Goal: Information Seeking & Learning: Understand process/instructions

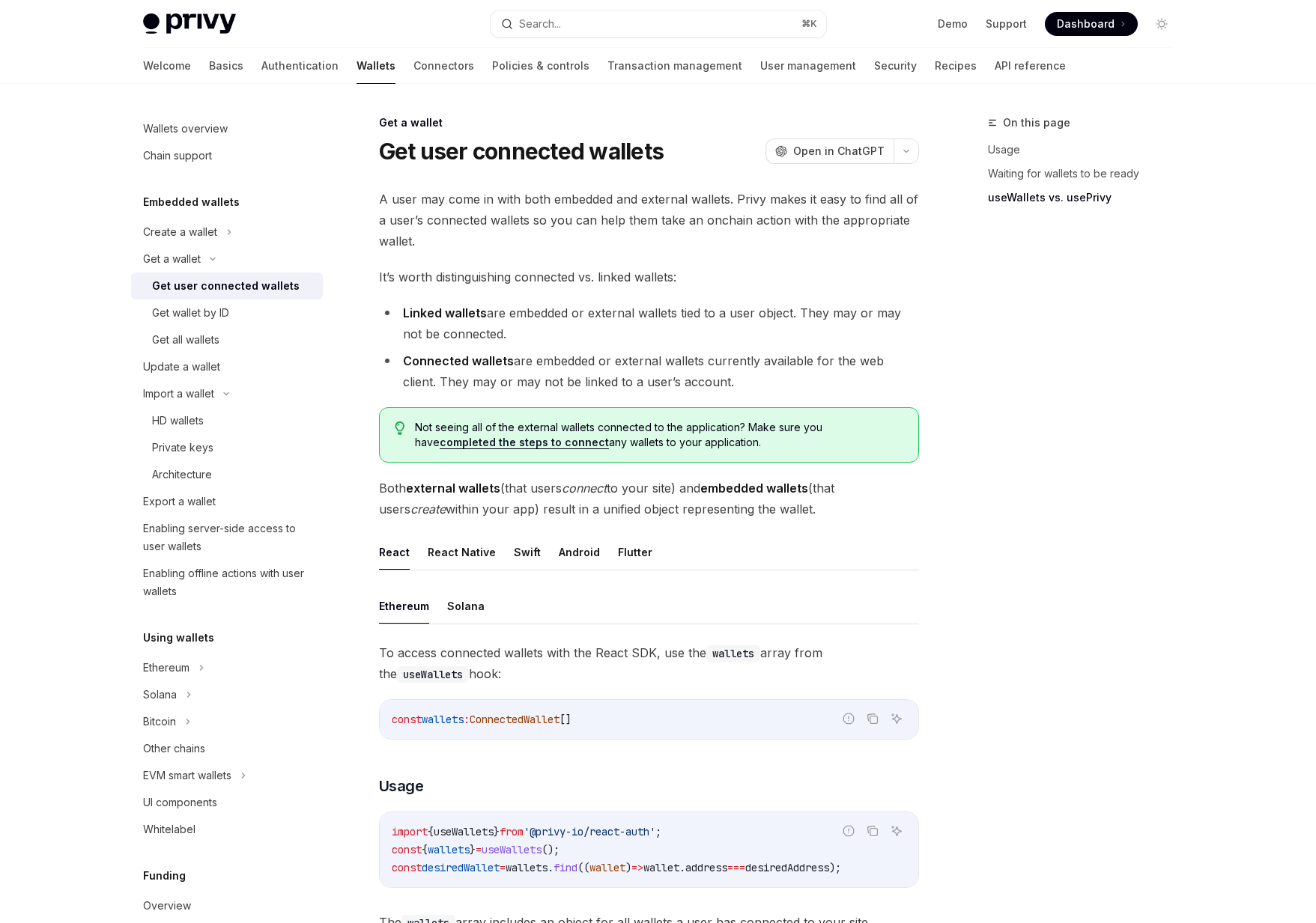
scroll to position [1079, 0]
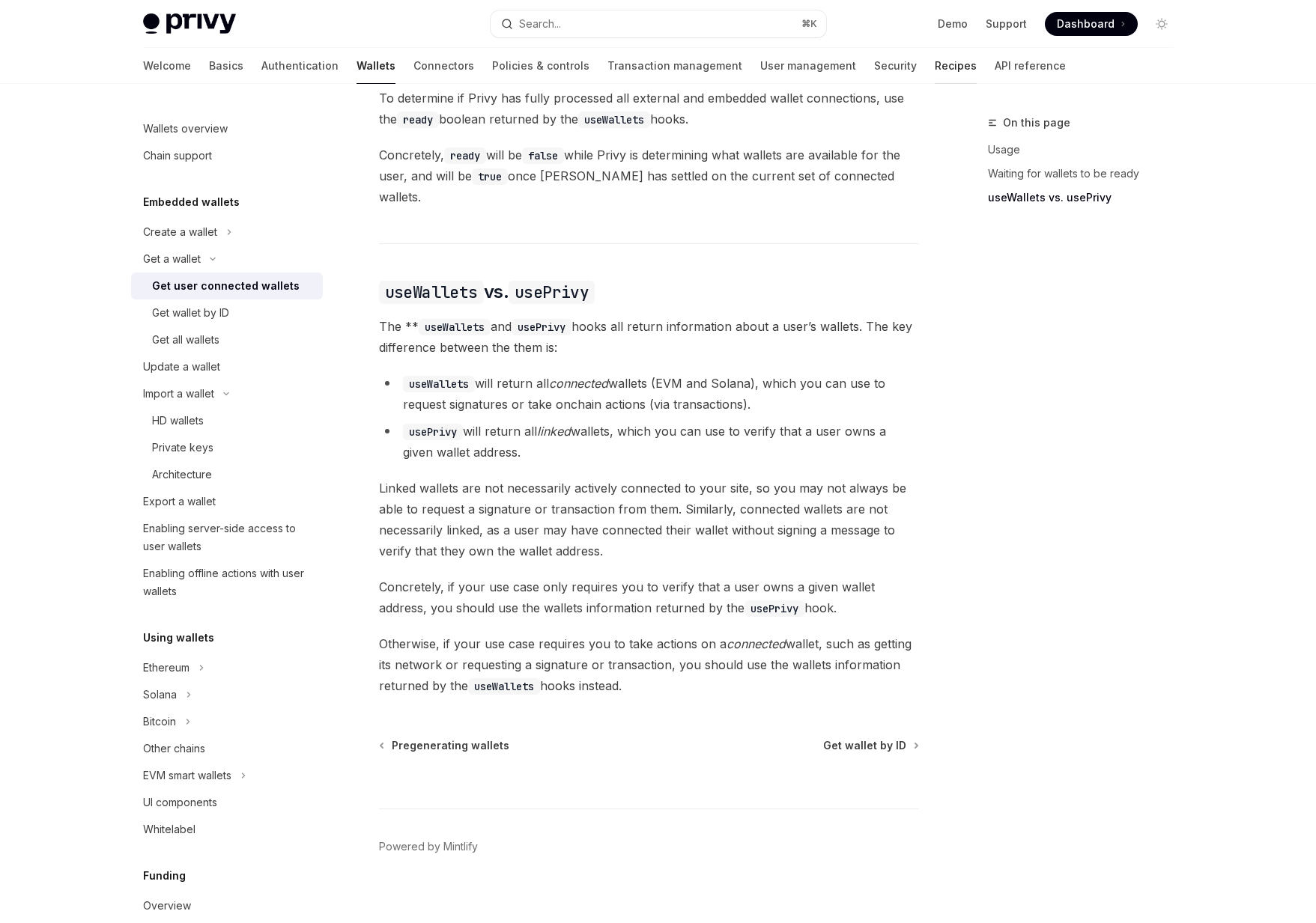
click at [935, 57] on link "Recipes" at bounding box center [955, 66] width 42 height 36
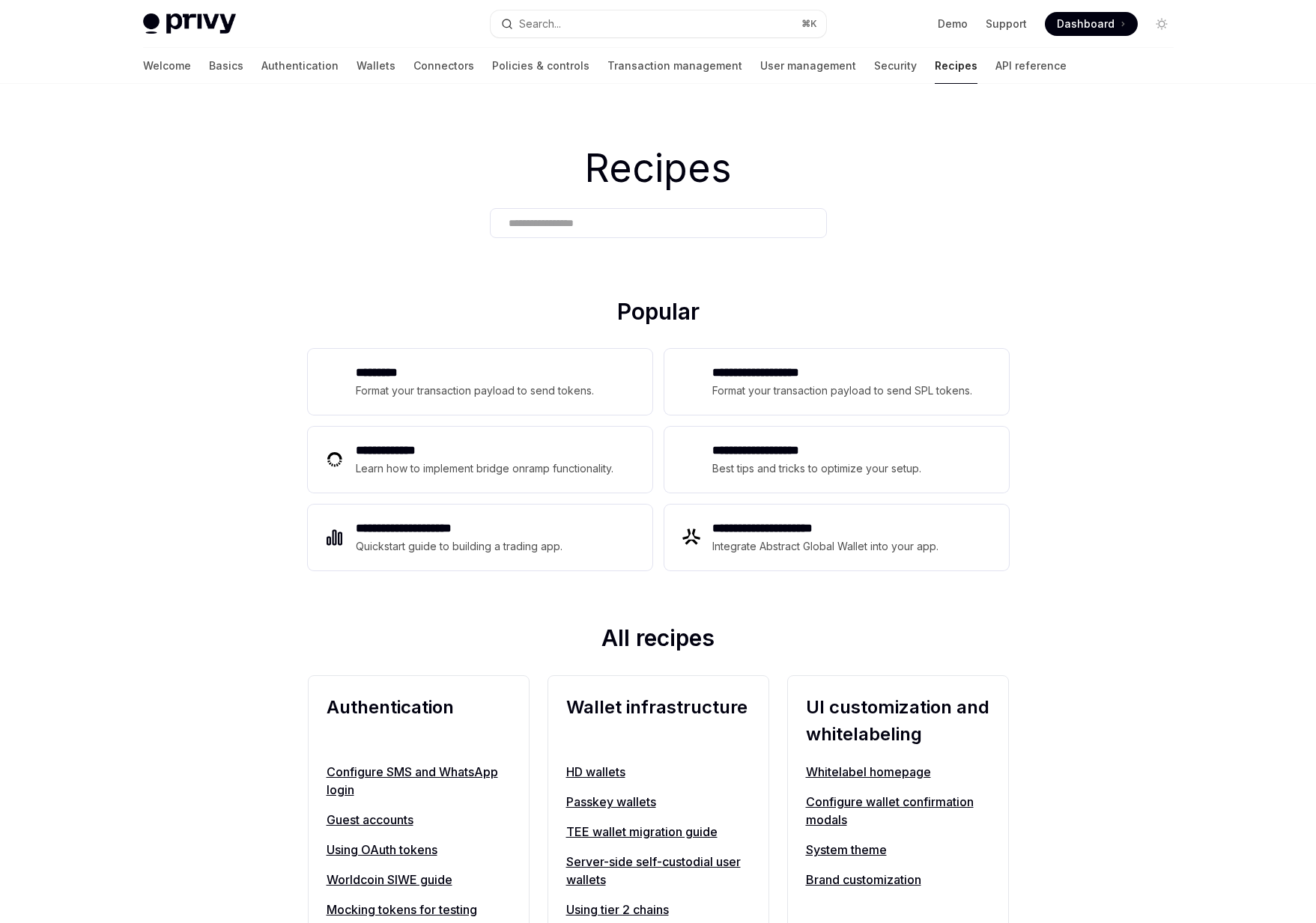
scroll to position [818, 0]
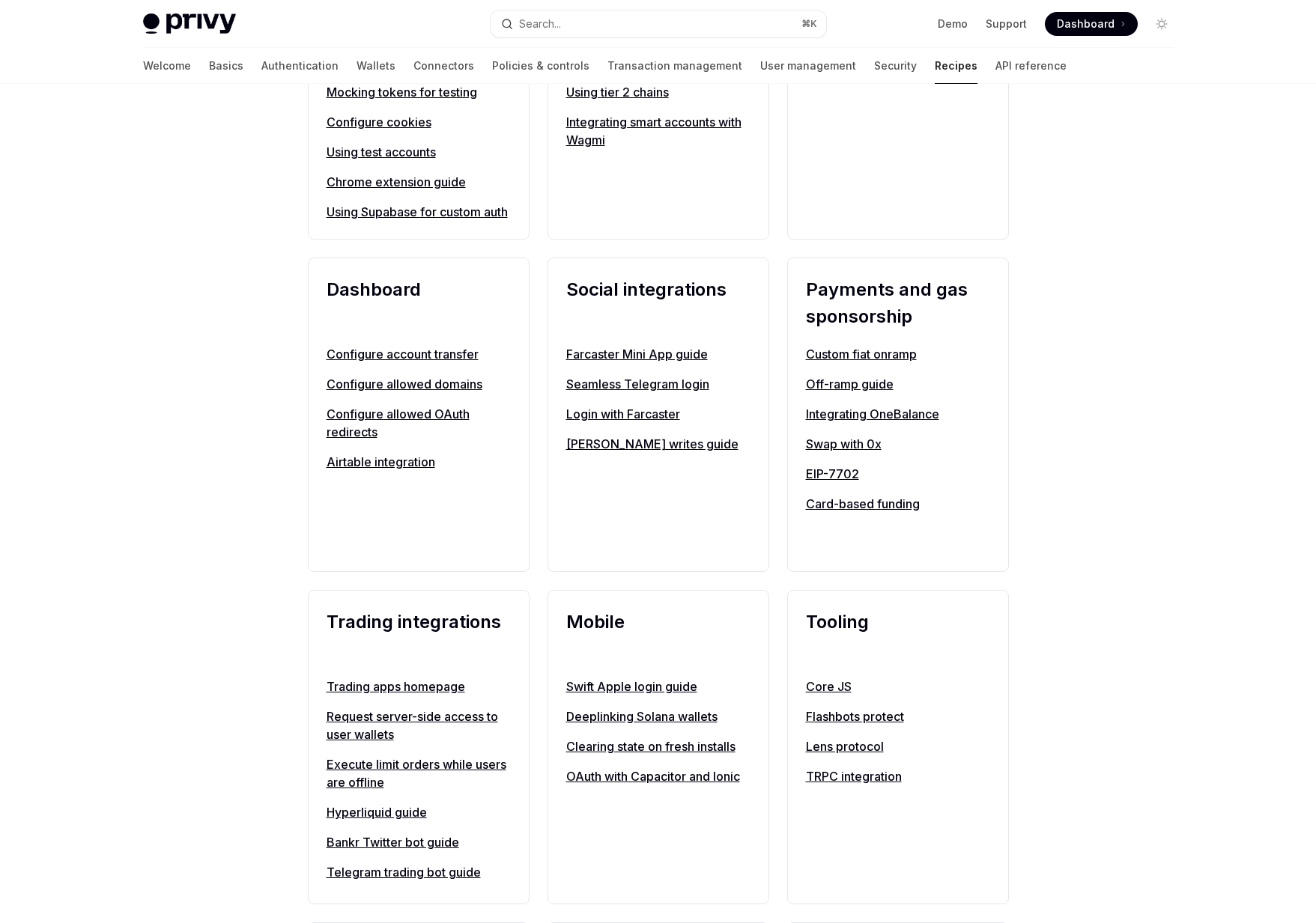
click at [820, 453] on link "Swap with 0x" at bounding box center [897, 444] width 184 height 18
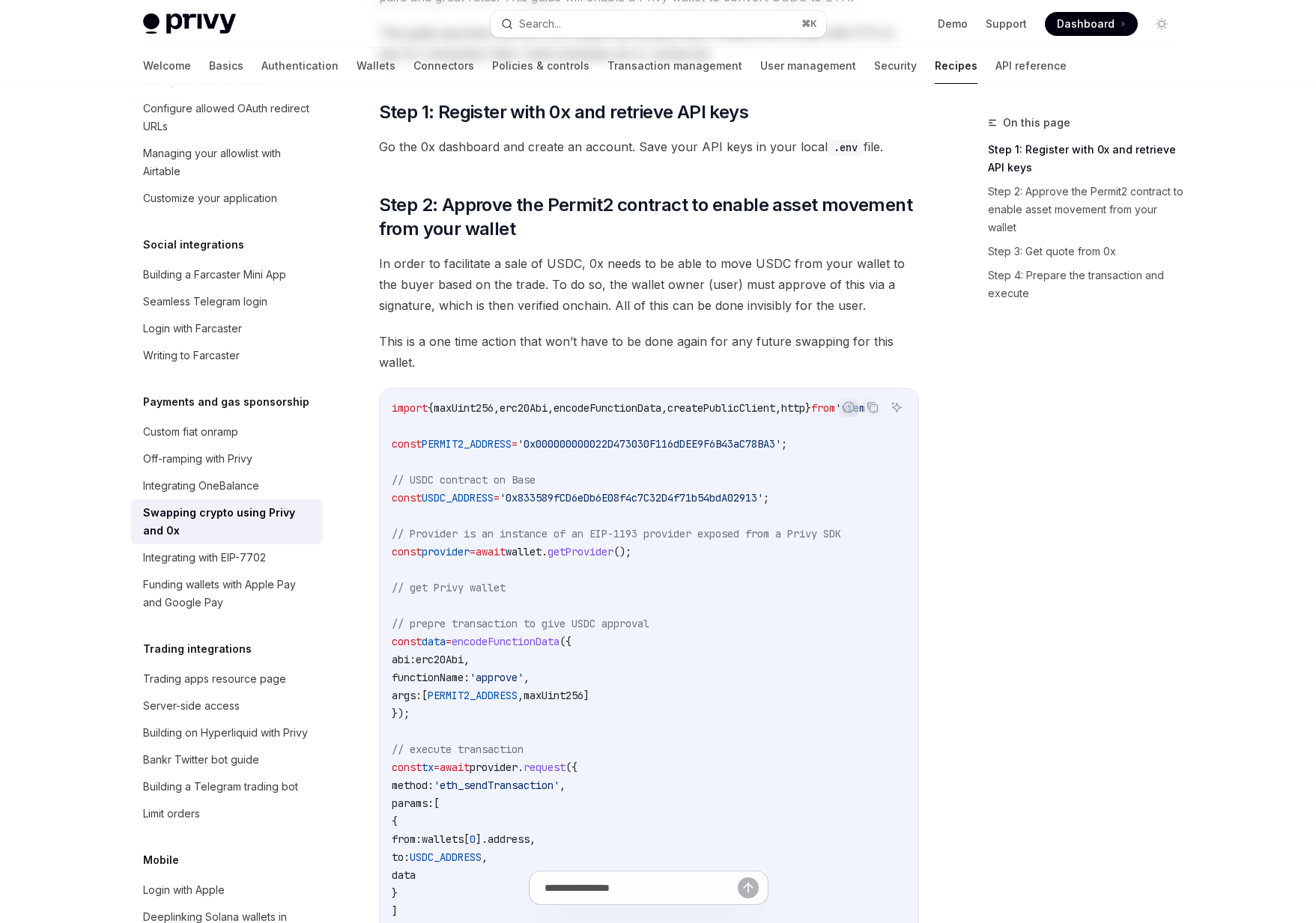
scroll to position [316, 0]
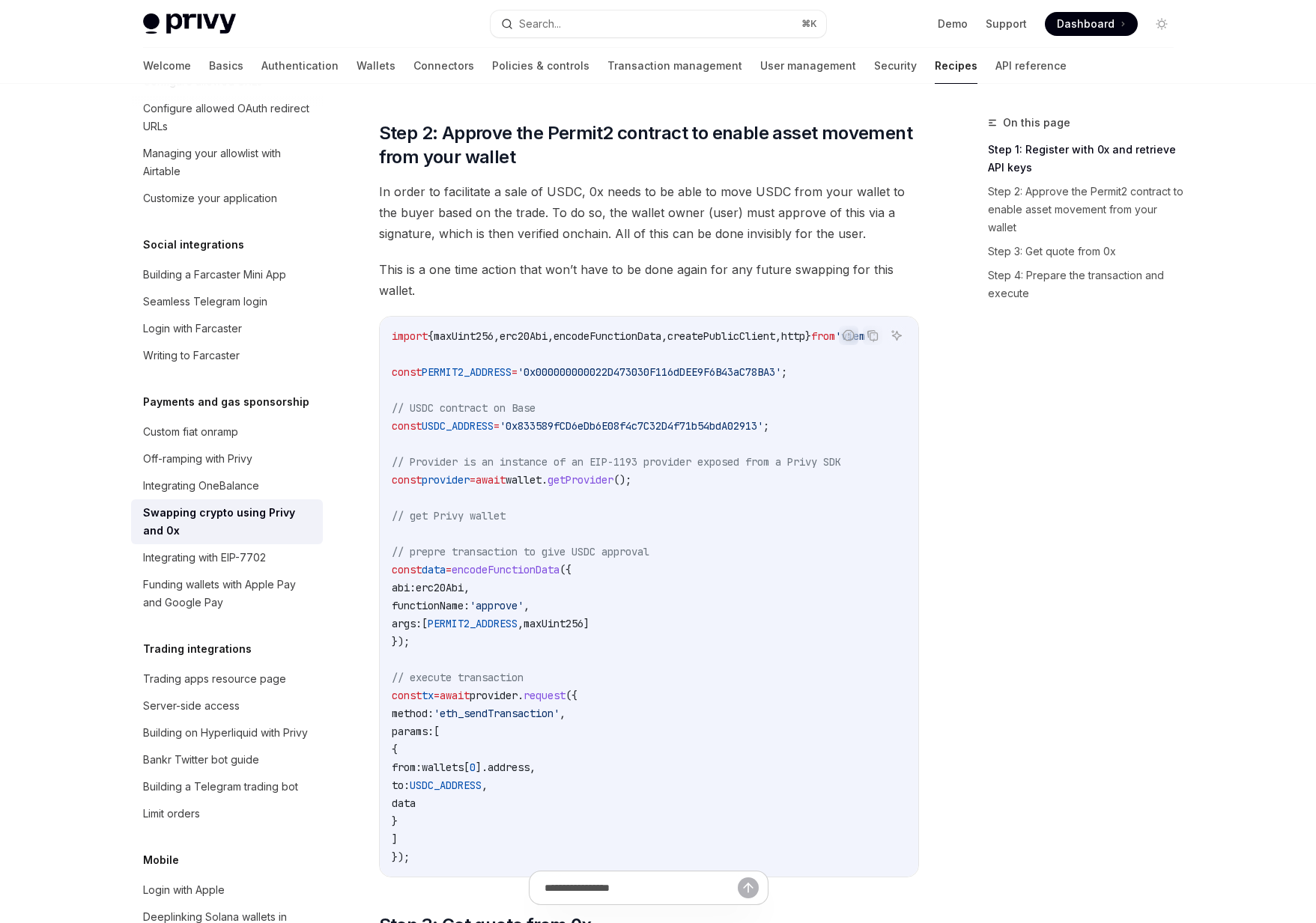
click at [638, 561] on code "import { maxUint256 , erc20Abi , encodeFunctionData , createPublicClient , http…" at bounding box center [652, 596] width 522 height 539
drag, startPoint x: 493, startPoint y: 569, endPoint x: 540, endPoint y: 646, distance: 90.2
click at [540, 646] on code "import { maxUint256 , erc20Abi , encodeFunctionData , createPublicClient , http…" at bounding box center [652, 596] width 522 height 539
drag, startPoint x: 540, startPoint y: 646, endPoint x: 489, endPoint y: 563, distance: 97.4
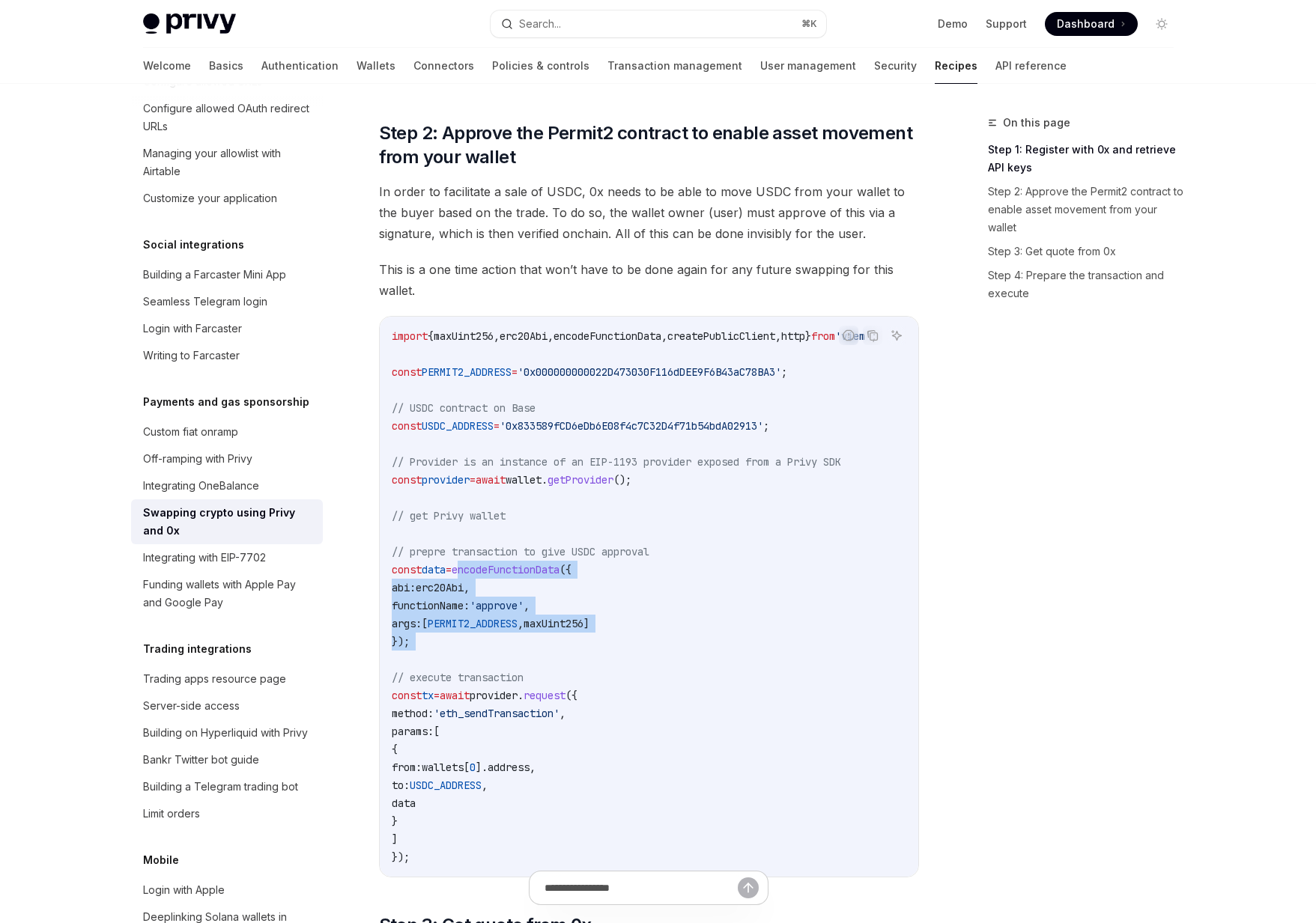
click at [489, 563] on code "import { maxUint256 , erc20Abi , encodeFunctionData , createPublicClient , http…" at bounding box center [652, 596] width 522 height 539
click at [489, 563] on span "encodeFunctionData" at bounding box center [505, 569] width 107 height 13
click at [464, 474] on span "provider" at bounding box center [445, 479] width 48 height 13
copy span "provider"
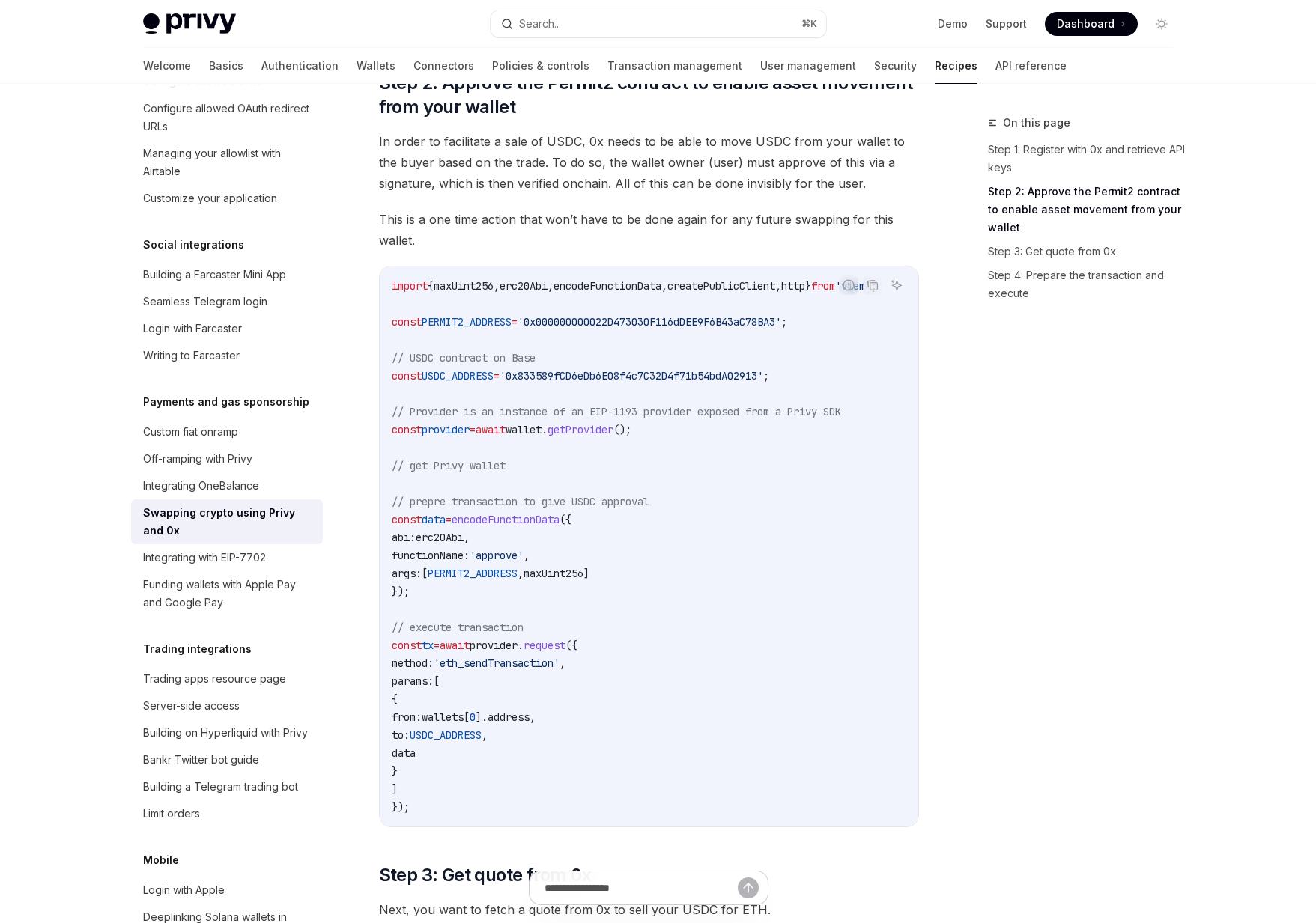
scroll to position [367, 0]
click at [508, 615] on code "import { maxUint256 , erc20Abi , encodeFunctionData , createPublicClient , http…" at bounding box center [652, 545] width 522 height 539
click at [501, 627] on span "// execute transaction" at bounding box center [457, 627] width 132 height 13
click at [656, 520] on code "import { maxUint256 , erc20Abi , encodeFunctionData , createPublicClient , http…" at bounding box center [652, 545] width 522 height 539
click at [481, 516] on span "encodeFunctionData" at bounding box center [505, 518] width 107 height 13
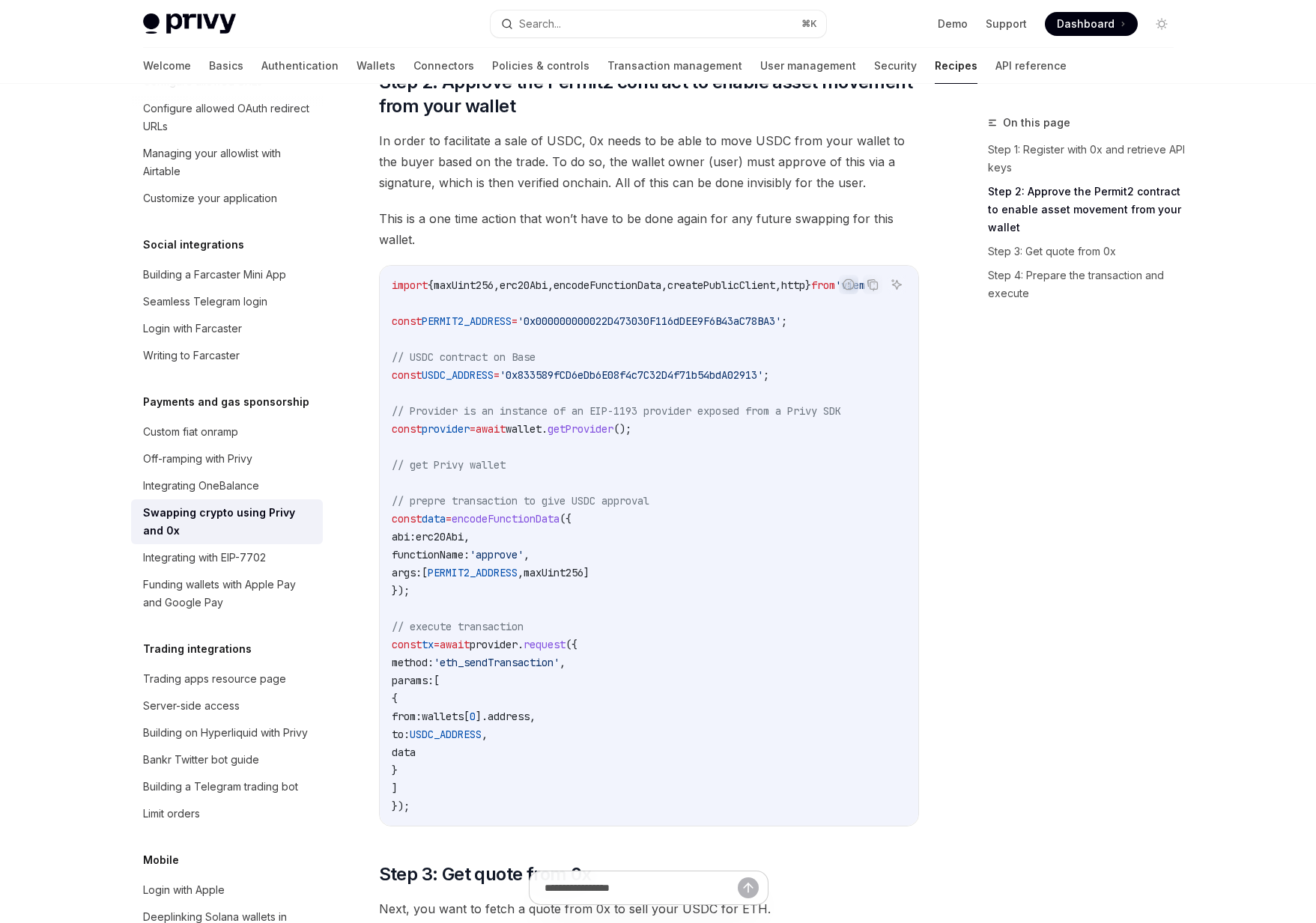
click at [573, 570] on span "maxUint256" at bounding box center [553, 572] width 60 height 13
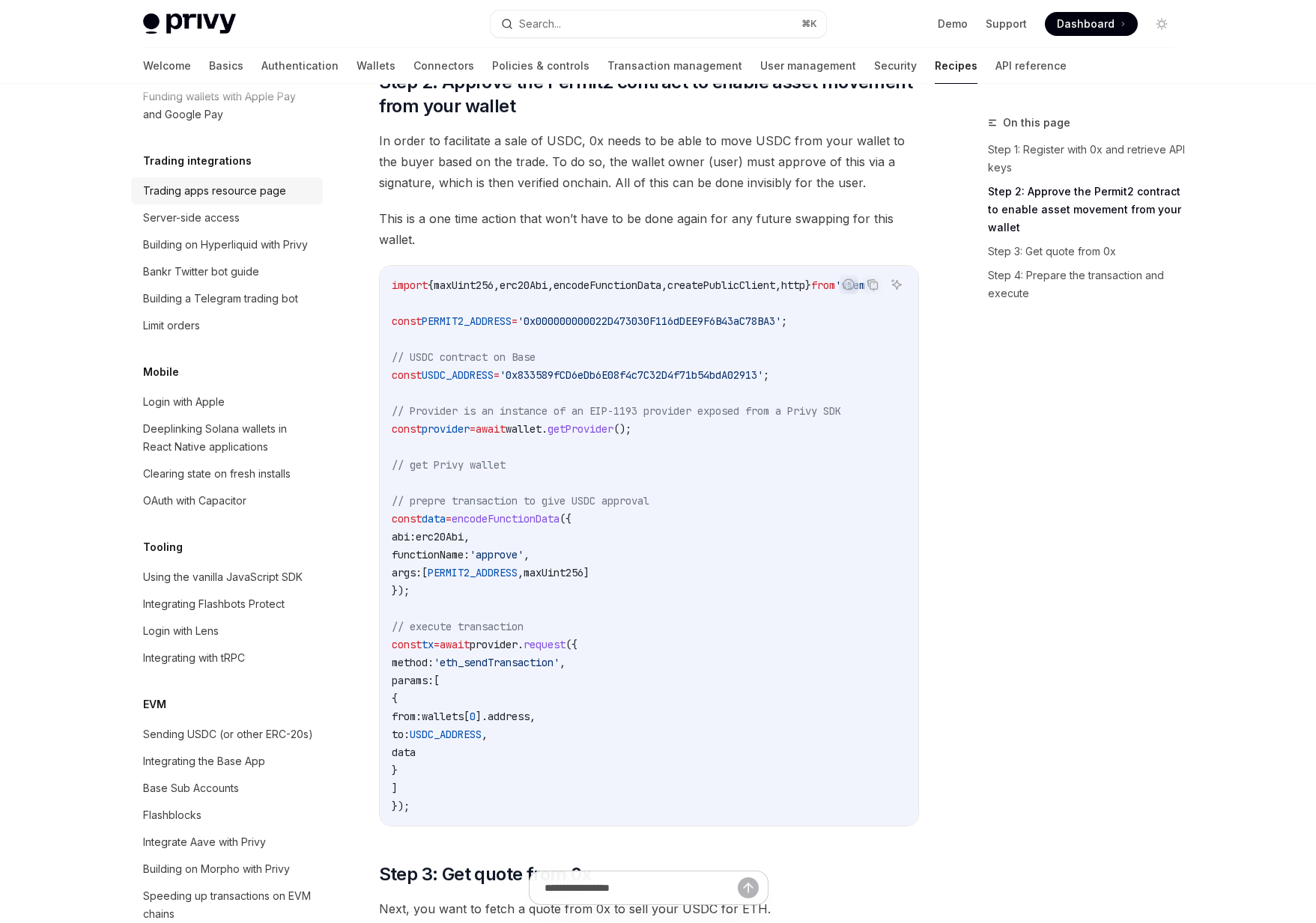
scroll to position [1643, 0]
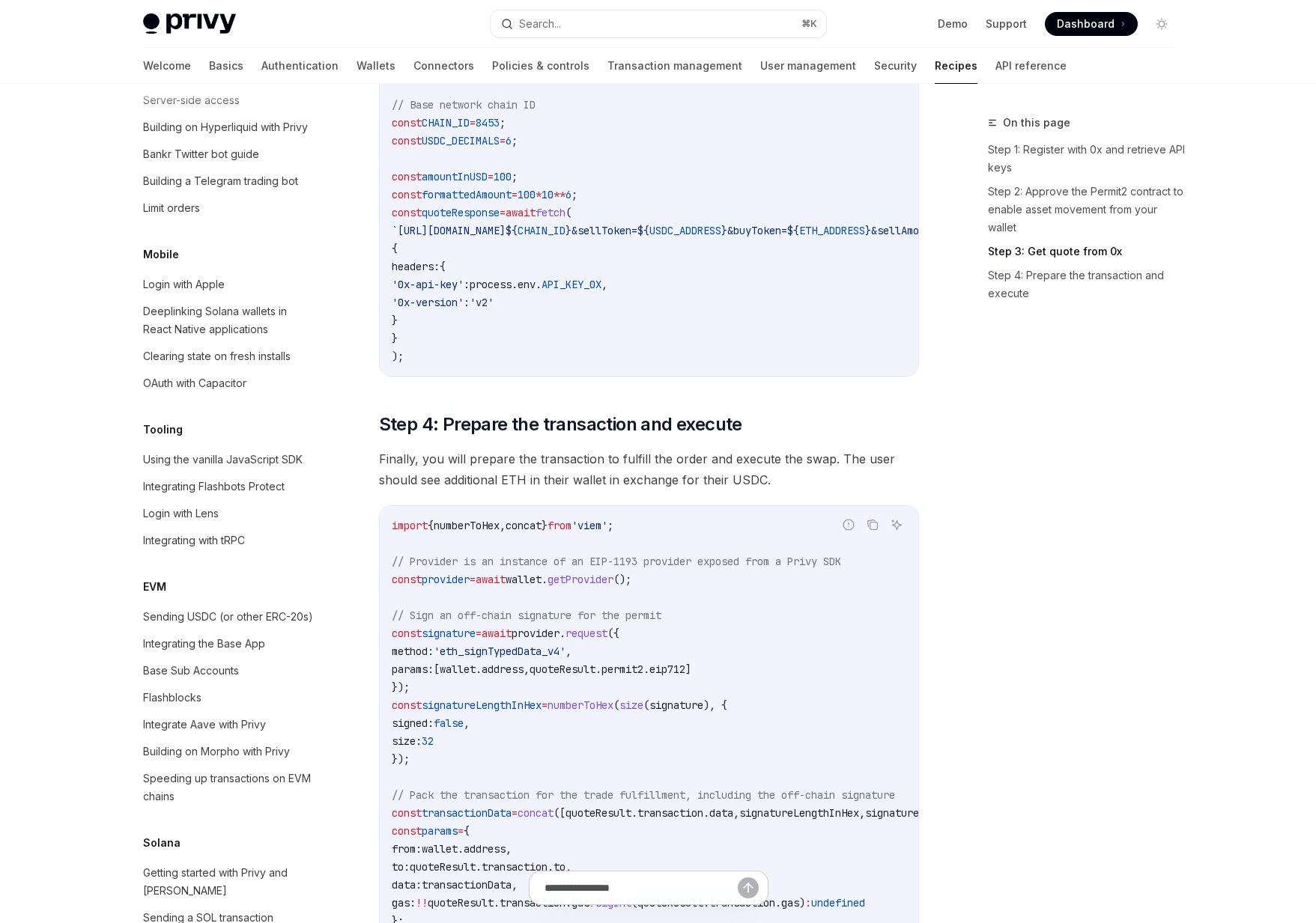
click at [710, 309] on code "const USDC_ADDRESS = '0x833589fCD6eDb6E08f4c7C32D4f71b54bdA02913' ; const ETH_A…" at bounding box center [816, 203] width 851 height 323
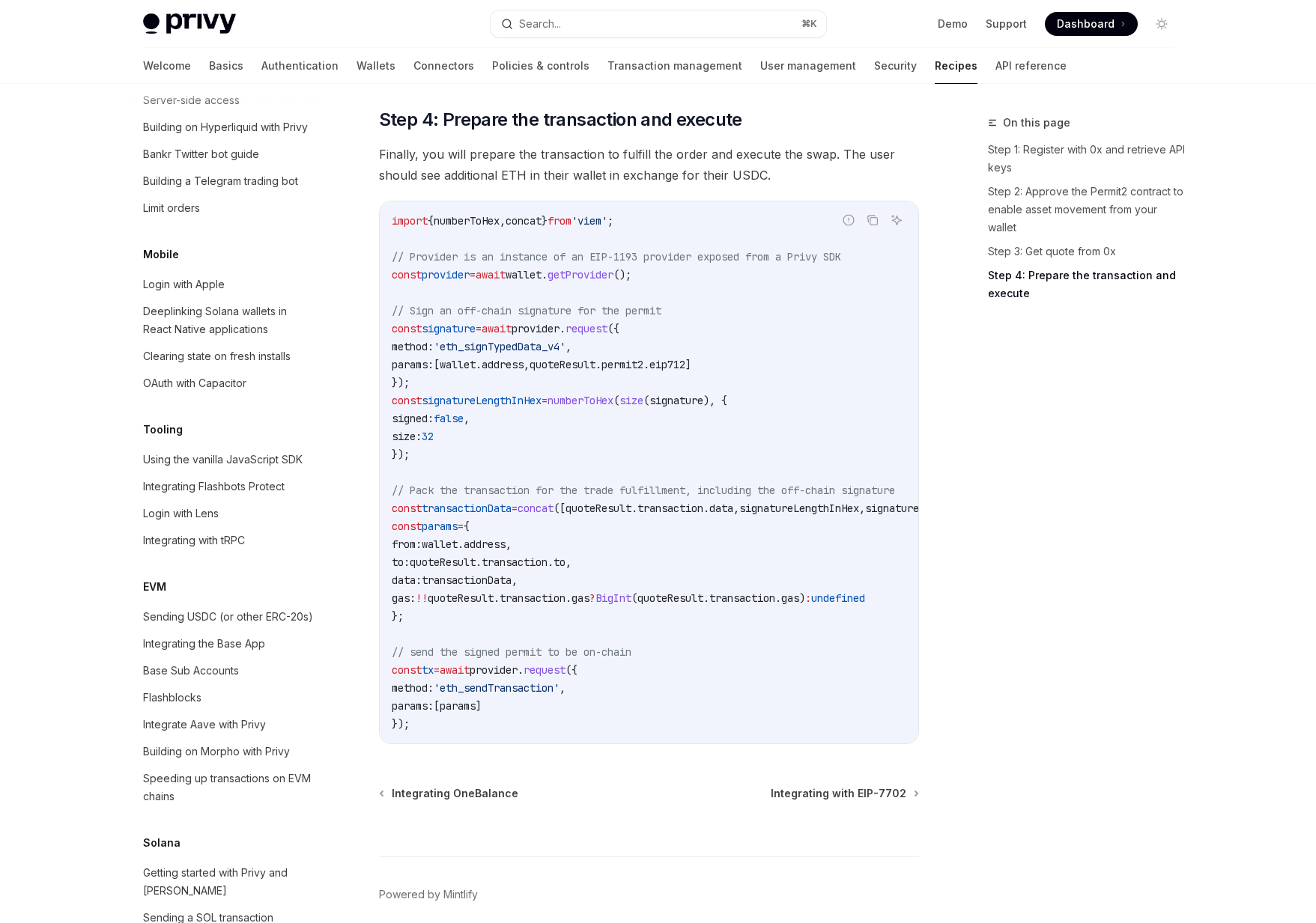
scroll to position [1588, 0]
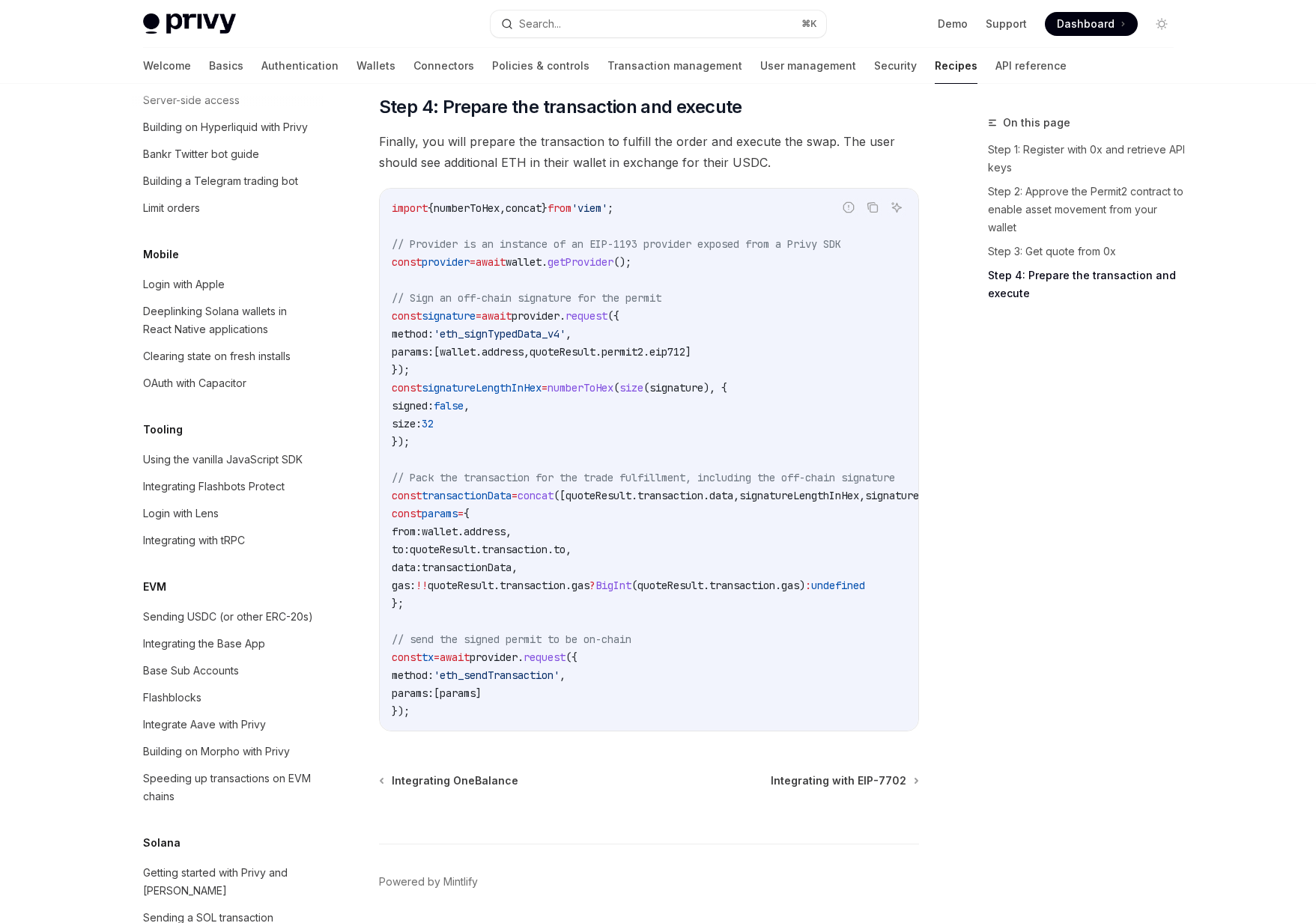
click at [593, 684] on code "import { numberToHex , concat } from 'viem' ; // Provider is an instance of an …" at bounding box center [682, 460] width 581 height 521
click at [356, 58] on link "Wallets" at bounding box center [376, 66] width 39 height 36
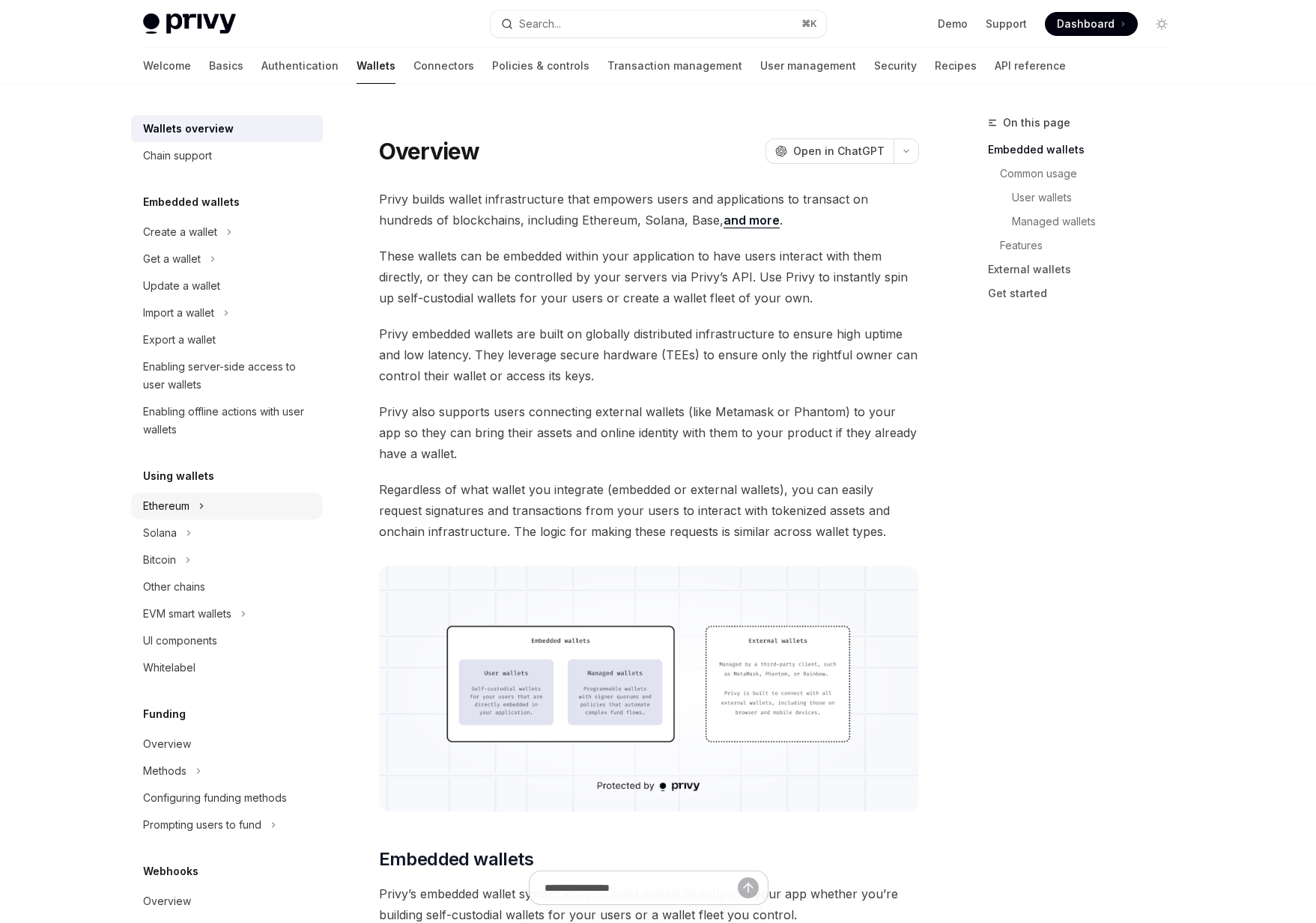
click at [200, 507] on icon at bounding box center [202, 506] width 6 height 18
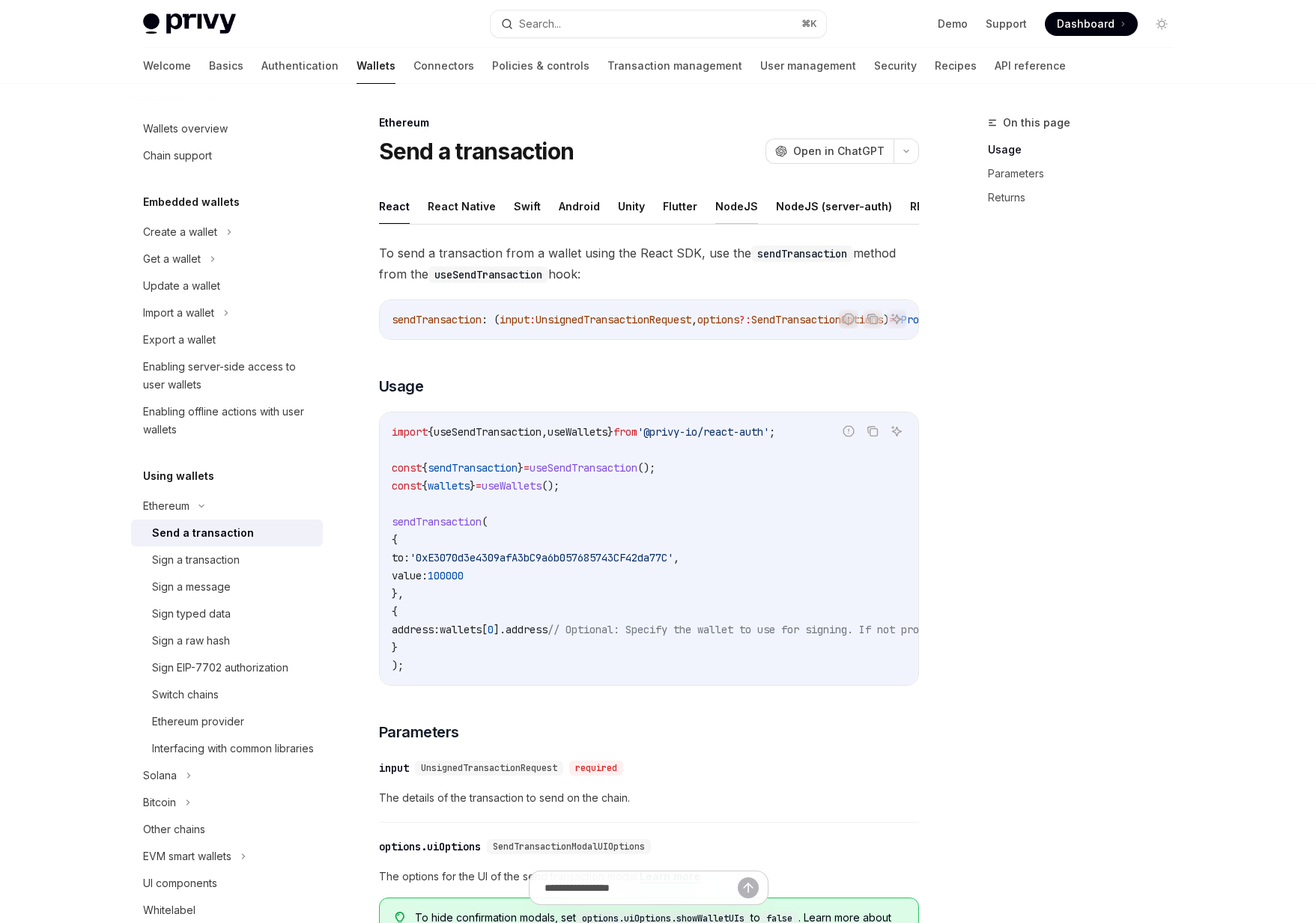
click at [730, 203] on button "NodeJS" at bounding box center [736, 206] width 42 height 35
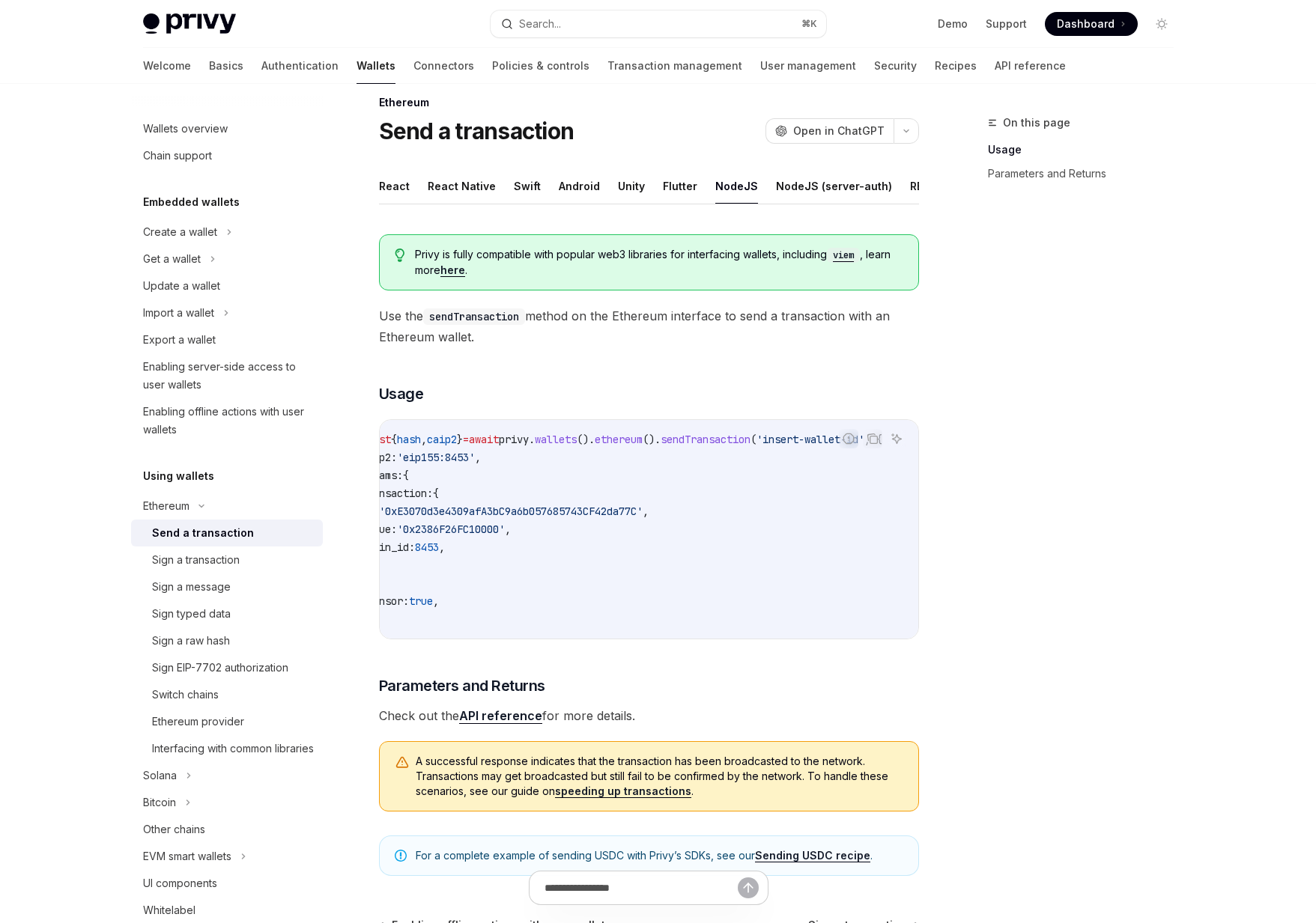
scroll to position [0, 89]
click at [594, 438] on span "ethereum" at bounding box center [618, 439] width 48 height 13
copy span "ethereum"
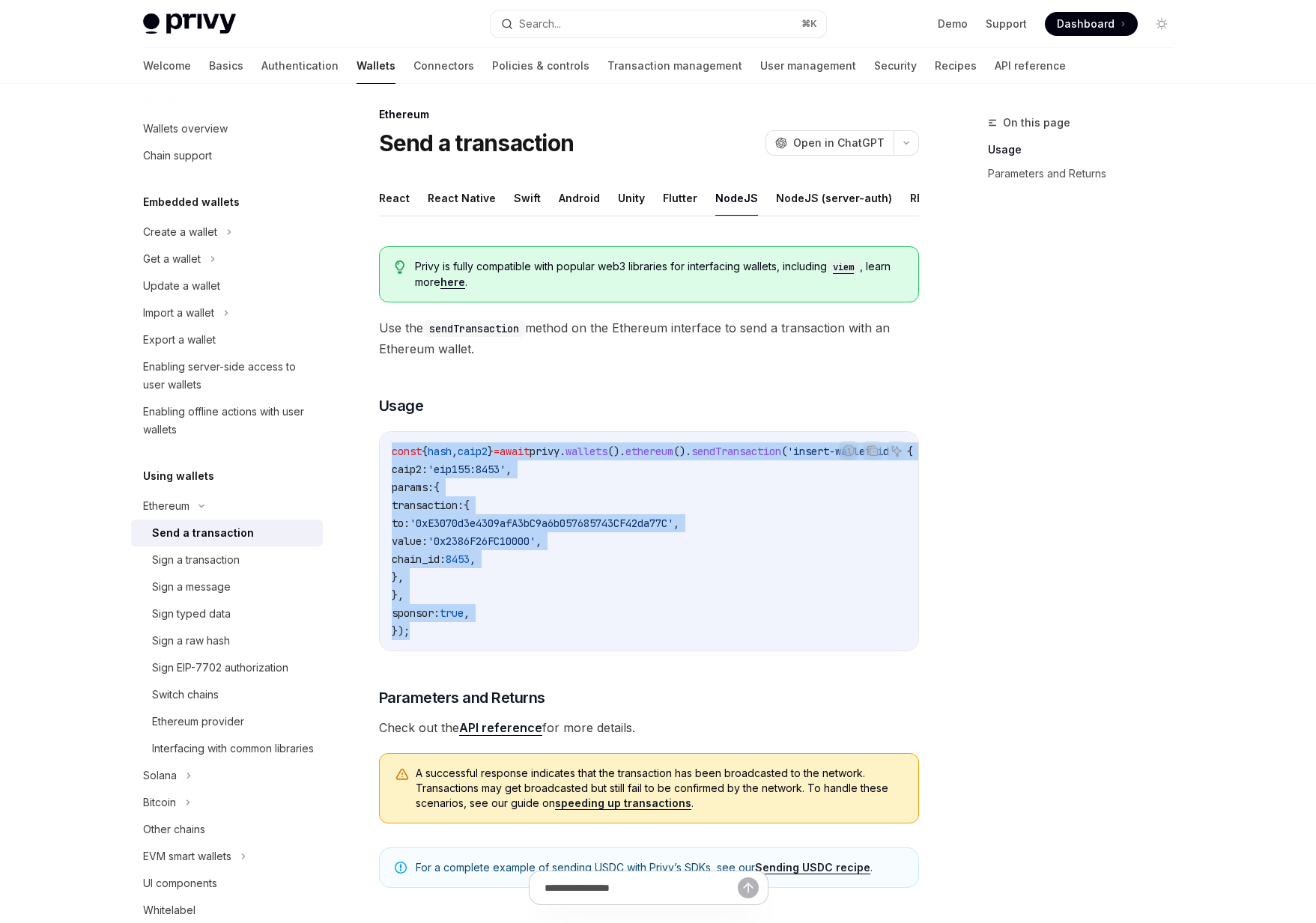
drag, startPoint x: 476, startPoint y: 634, endPoint x: 384, endPoint y: 450, distance: 205.7
click at [384, 450] on div "const { hash , caip2 } = await privy . wallets (). ethereum (). sendTransaction…" at bounding box center [649, 541] width 538 height 219
copy code "const { hash , caip2 } = await privy . wallets (). ethereum (). sendTransaction…"
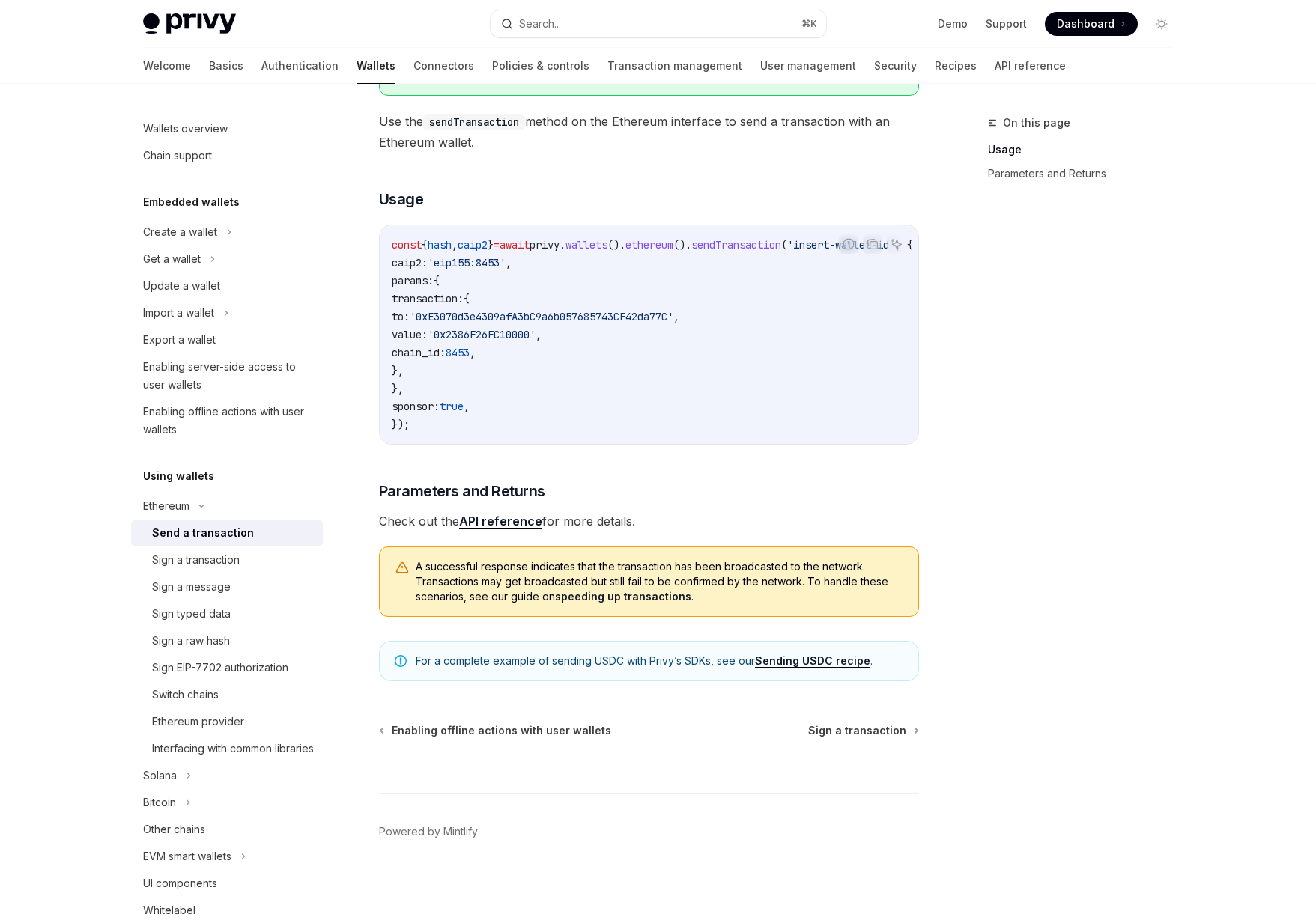
click at [881, 46] on div "Privy Docs home page Search... ⌘ K Demo Support Dashboard Dashboard Search..." at bounding box center [658, 24] width 1031 height 48
click at [935, 62] on link "Recipes" at bounding box center [955, 66] width 42 height 36
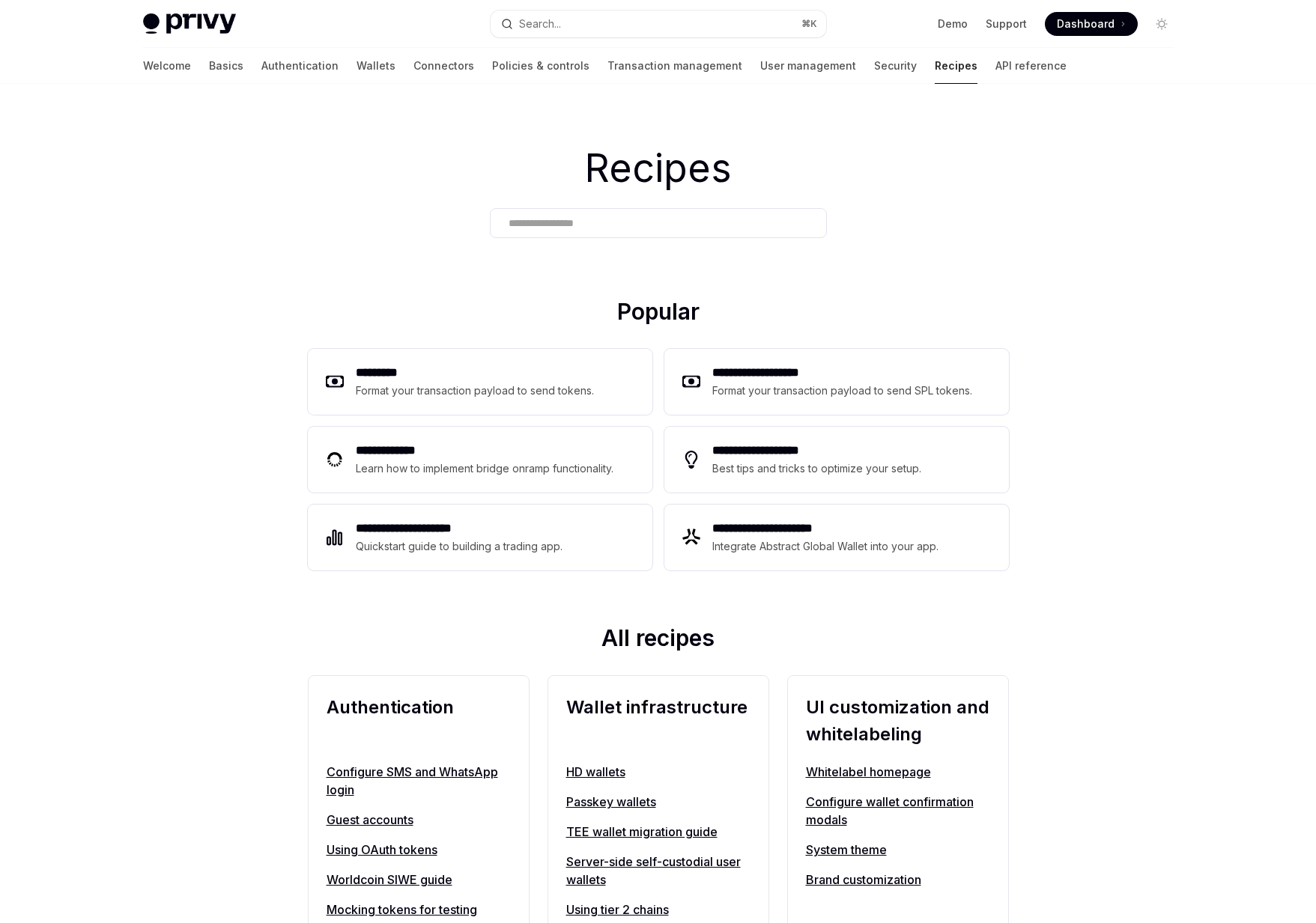
scroll to position [818, 0]
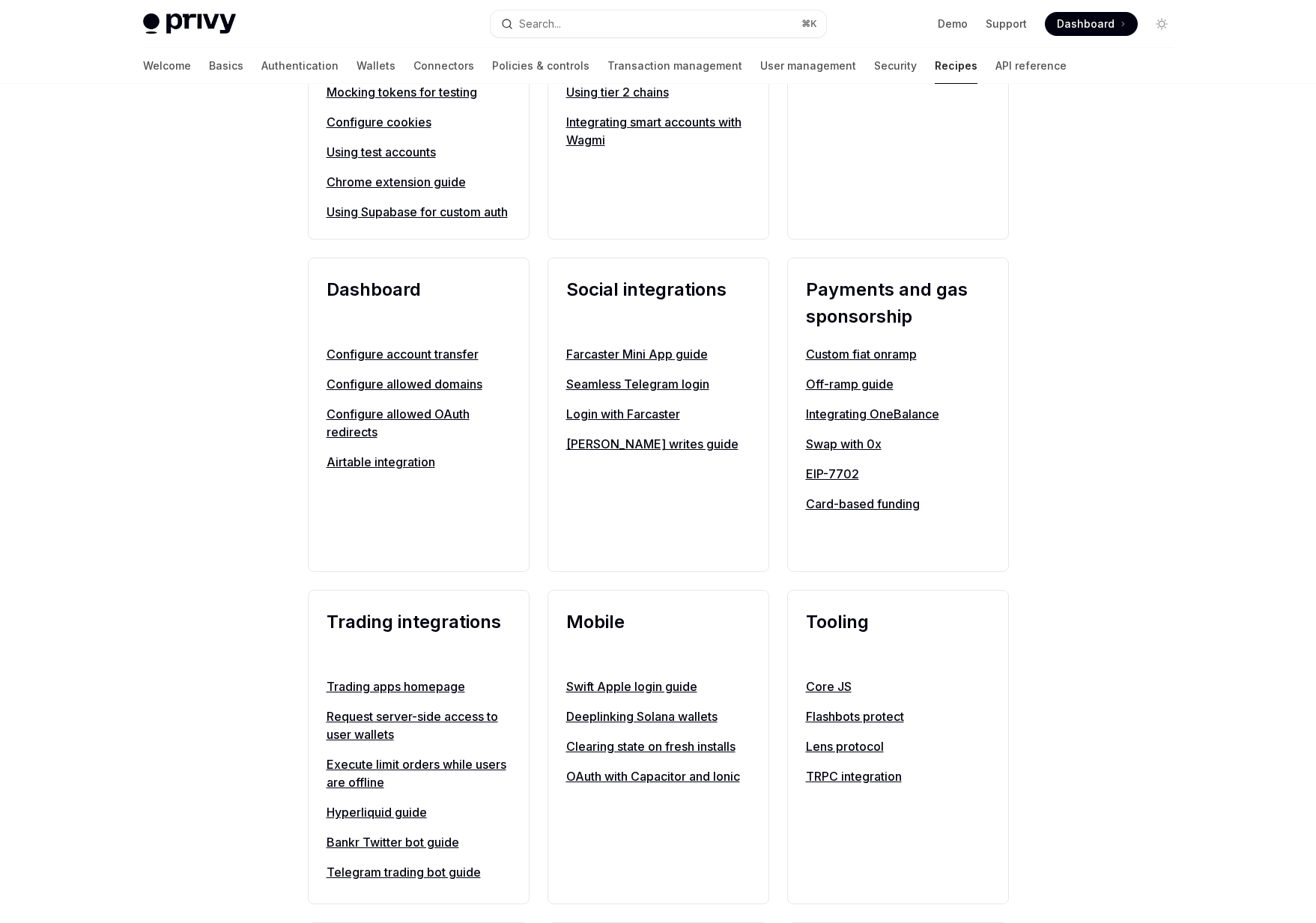
click at [852, 453] on link "Swap with 0x" at bounding box center [897, 444] width 184 height 18
type textarea "*"
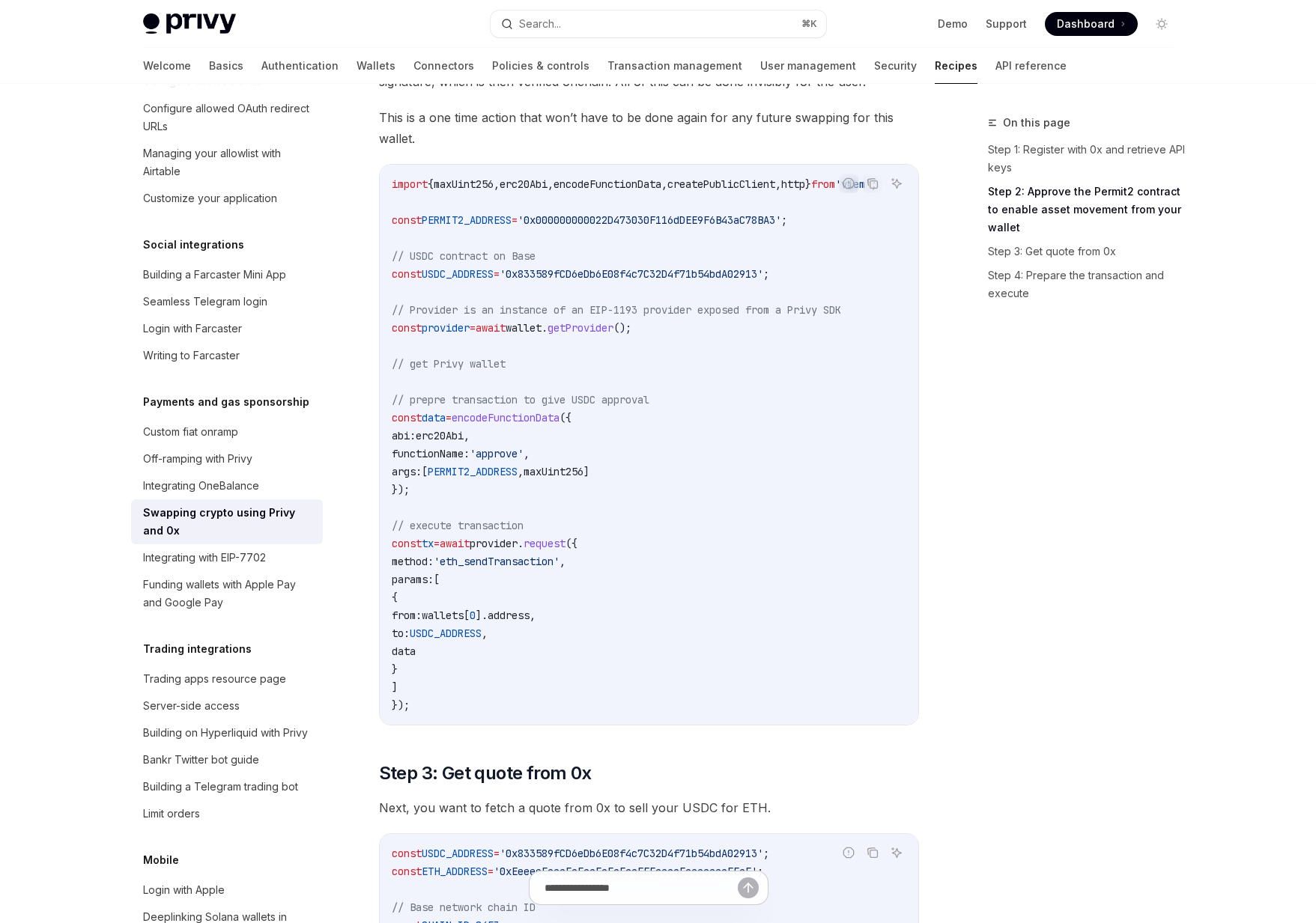
scroll to position [477, 0]
